Goal: Find specific page/section: Find specific page/section

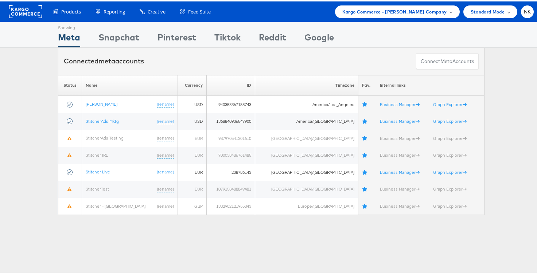
click at [283, 14] on div "Products Product Catalogs Enhance Your Product Catalog, Map Them to Publishers,…" at bounding box center [290, 10] width 488 height 13
click at [525, 12] on span "NK" at bounding box center [527, 10] width 7 height 5
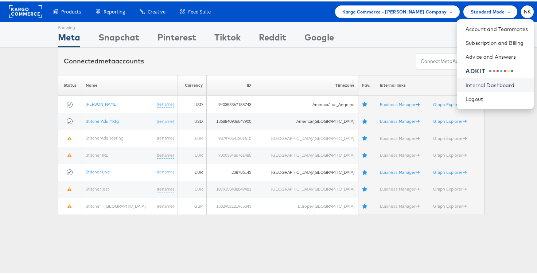
click at [478, 85] on link "Internal Dashboard" at bounding box center [497, 83] width 62 height 7
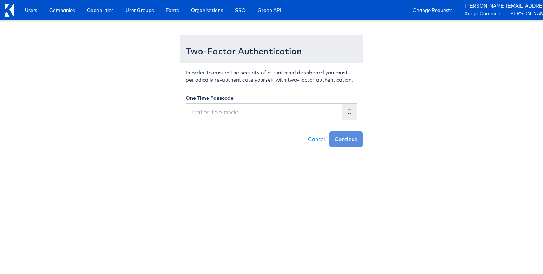
click at [247, 115] on input "text" at bounding box center [264, 112] width 156 height 17
type input "067103"
click at [329, 131] on button "Continue" at bounding box center [346, 139] width 34 height 16
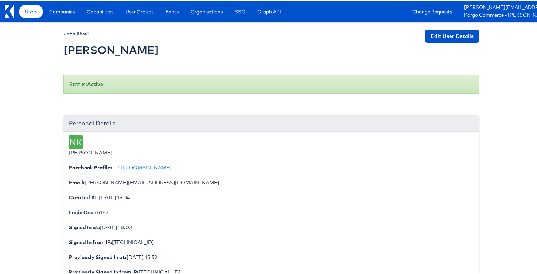
click at [289, 35] on div at bounding box center [271, 43] width 416 height 30
click at [139, 124] on div "Personal Details" at bounding box center [271, 122] width 416 height 16
click at [102, 12] on span "Capabilities" at bounding box center [100, 10] width 27 height 7
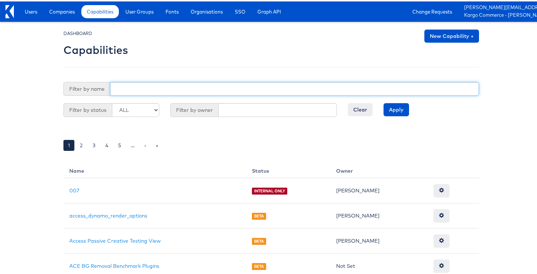
click at [139, 82] on input "text" at bounding box center [294, 88] width 369 height 14
type input "a"
click at [384, 102] on input "Apply" at bounding box center [397, 108] width 26 height 13
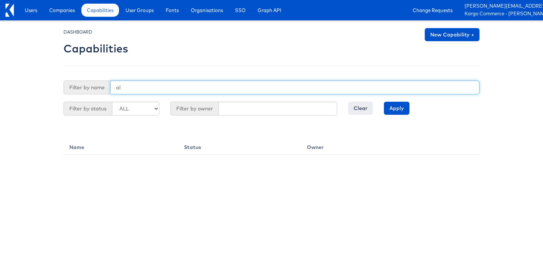
type input "a"
type input "monitor"
click at [384, 102] on input "Apply" at bounding box center [397, 108] width 26 height 13
drag, startPoint x: 150, startPoint y: 85, endPoint x: 70, endPoint y: 82, distance: 80.7
click at [70, 82] on div "Filter by name monitor" at bounding box center [271, 88] width 416 height 14
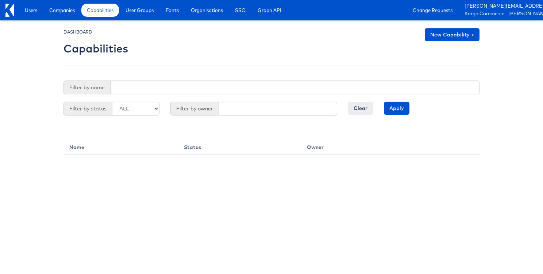
click at [45, 56] on body "Users Companies Capabilities User Groups Fonts Organisations SSO Graph API Chan…" at bounding box center [271, 77] width 543 height 155
click at [396, 105] on input "Apply" at bounding box center [397, 108] width 26 height 13
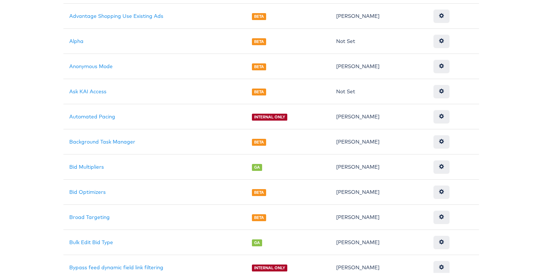
scroll to position [554, 0]
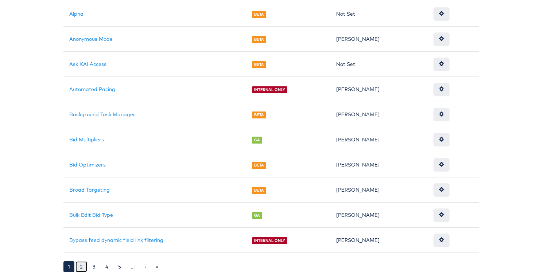
click at [76, 261] on link "2" at bounding box center [81, 265] width 12 height 11
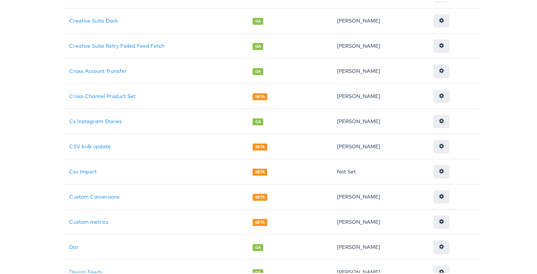
scroll to position [554, 0]
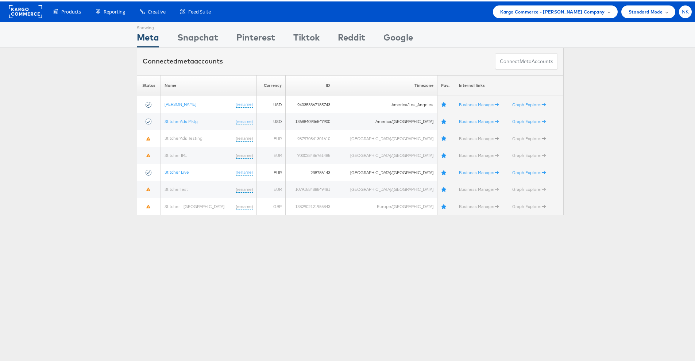
click at [679, 13] on div "NK" at bounding box center [685, 10] width 13 height 13
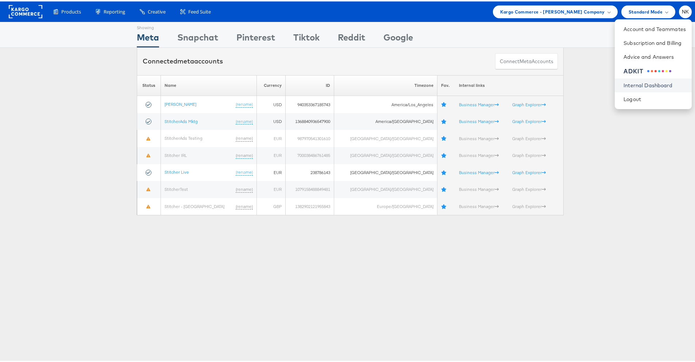
click at [640, 80] on link "Internal Dashboard" at bounding box center [654, 83] width 62 height 7
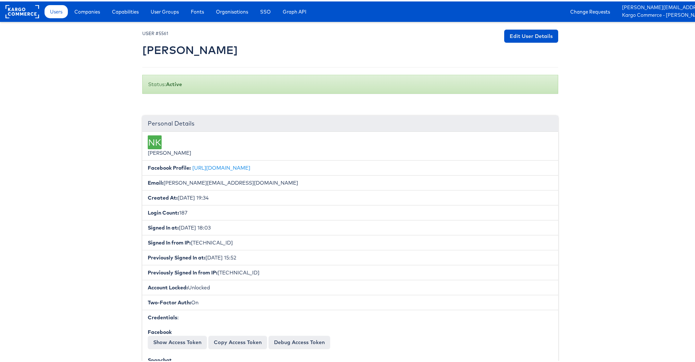
scroll to position [71, 0]
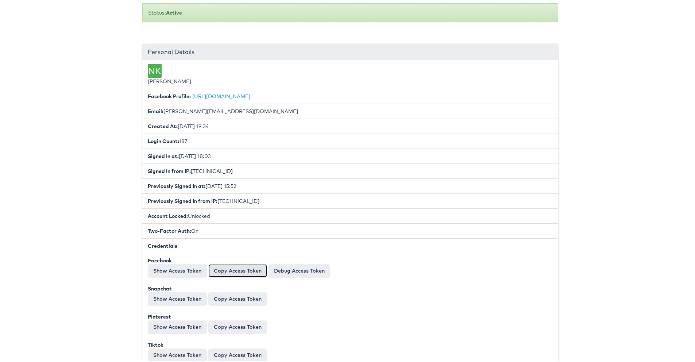
click at [216, 271] on button "Copy Access Token" at bounding box center [237, 269] width 59 height 13
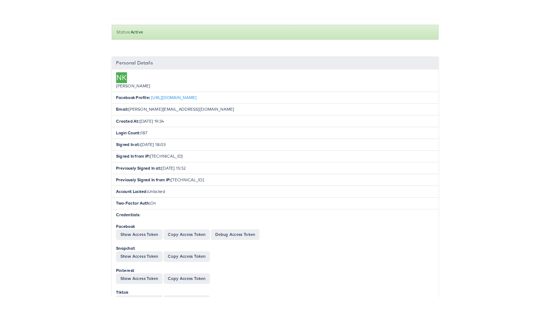
scroll to position [66, 0]
